Goal: Check status

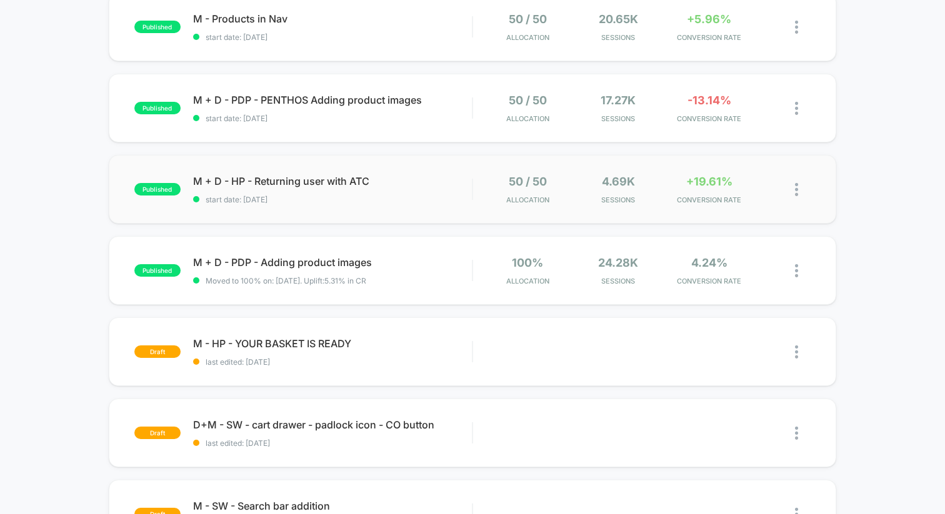
scroll to position [226, 0]
click at [438, 196] on span "start date: [DATE]" at bounding box center [332, 198] width 279 height 9
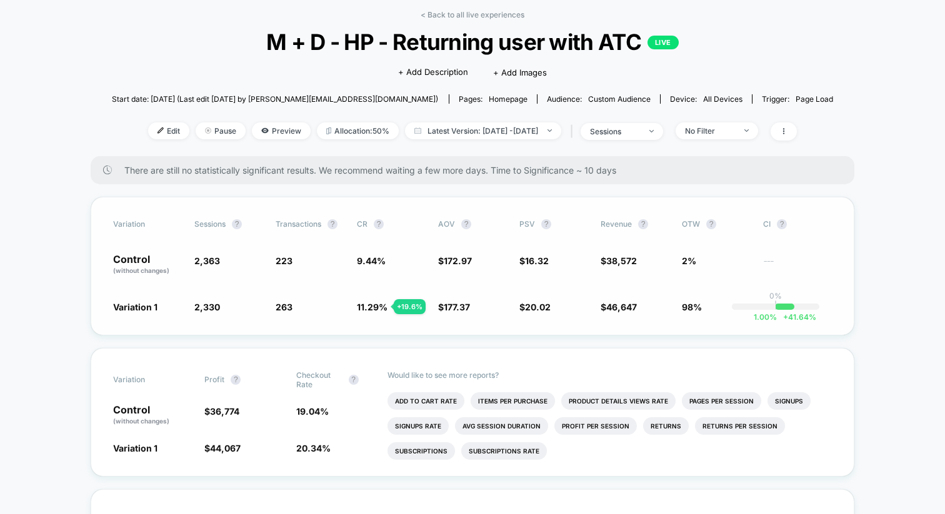
scroll to position [62, 0]
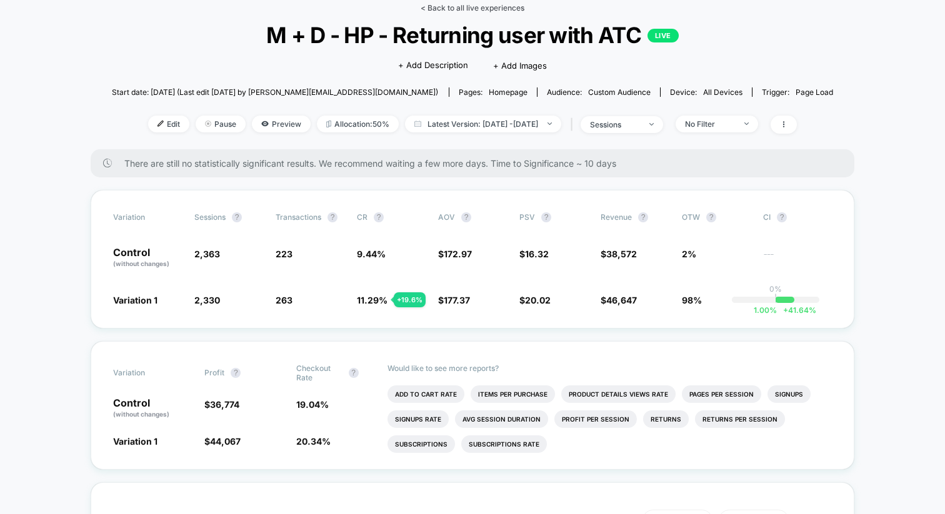
click at [433, 10] on link "< Back to all live experiences" at bounding box center [473, 7] width 104 height 9
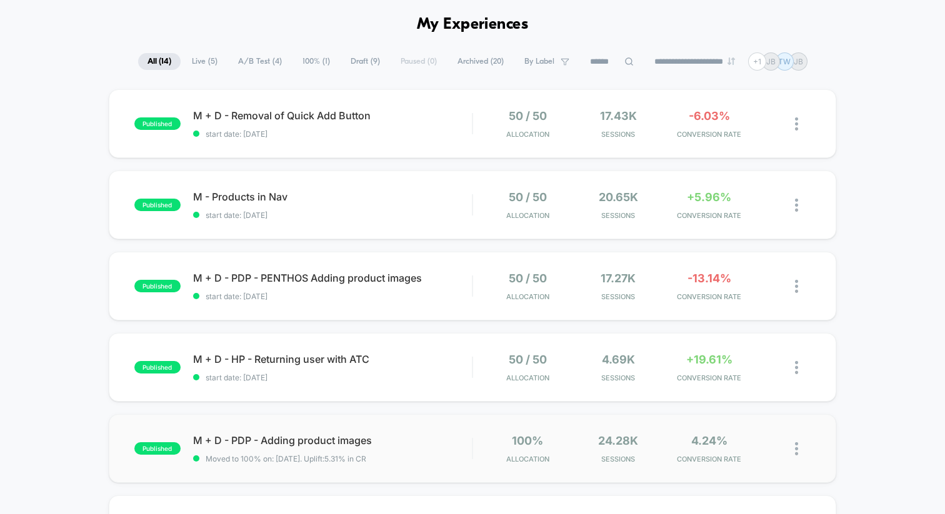
scroll to position [40, 0]
